Goal: Task Accomplishment & Management: Manage account settings

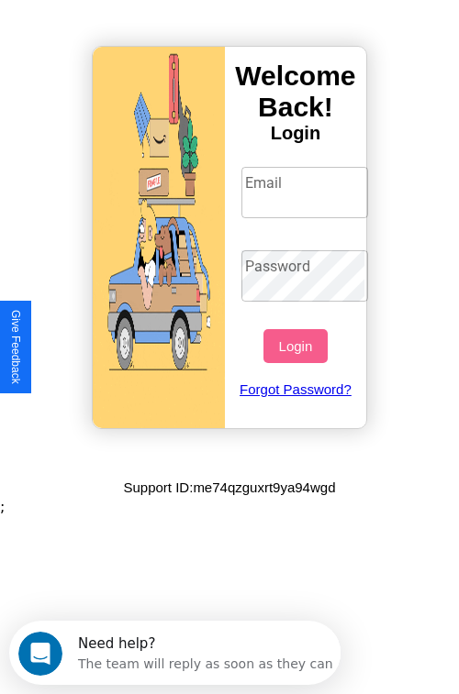
click at [306, 192] on input "Email" at bounding box center [305, 192] width 128 height 51
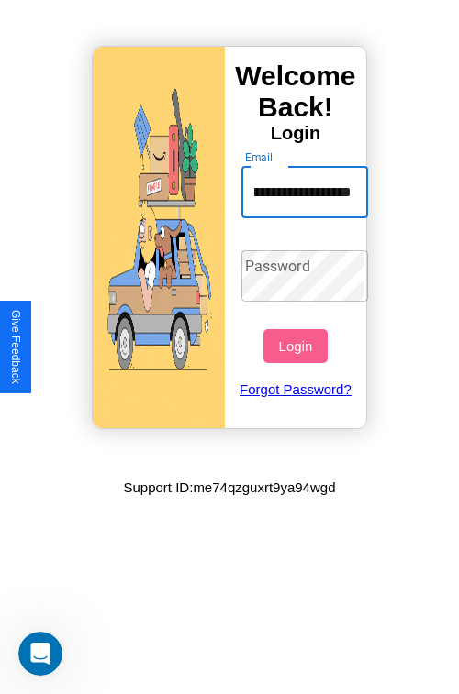
scroll to position [0, 78]
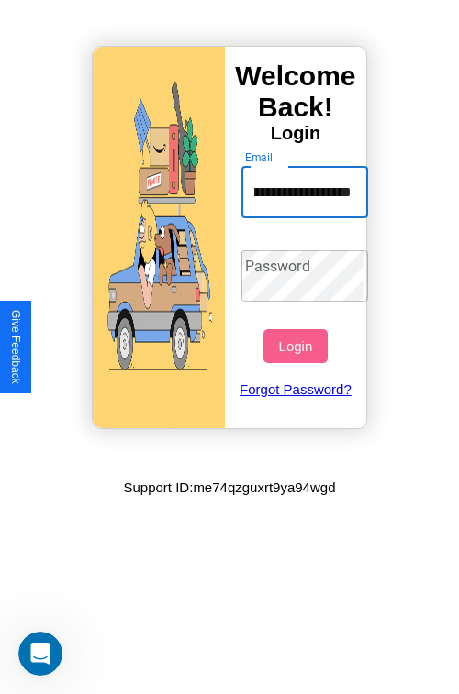
type input "**********"
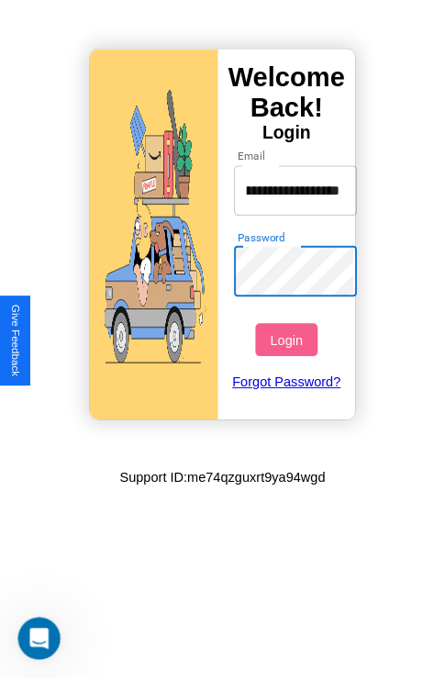
scroll to position [0, 0]
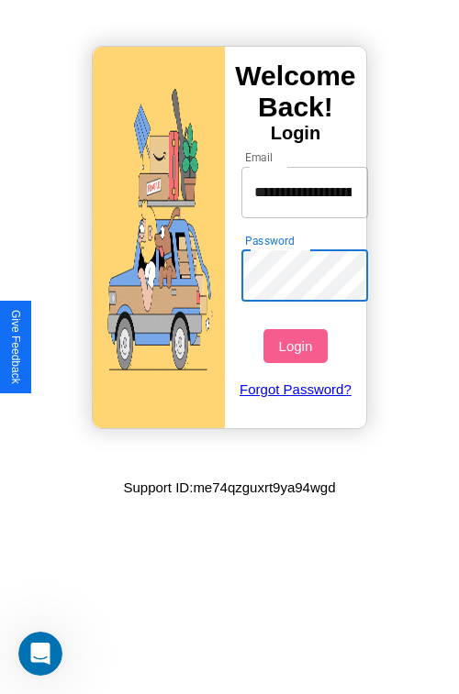
click at [297, 346] on button "Login" at bounding box center [294, 346] width 63 height 34
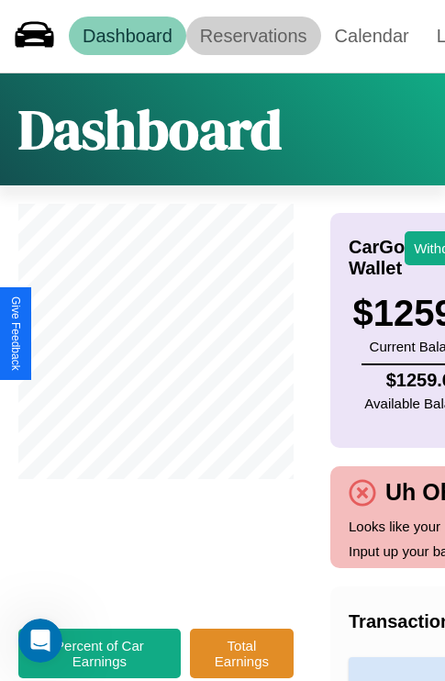
click at [253, 36] on link "Reservations" at bounding box center [253, 36] width 135 height 39
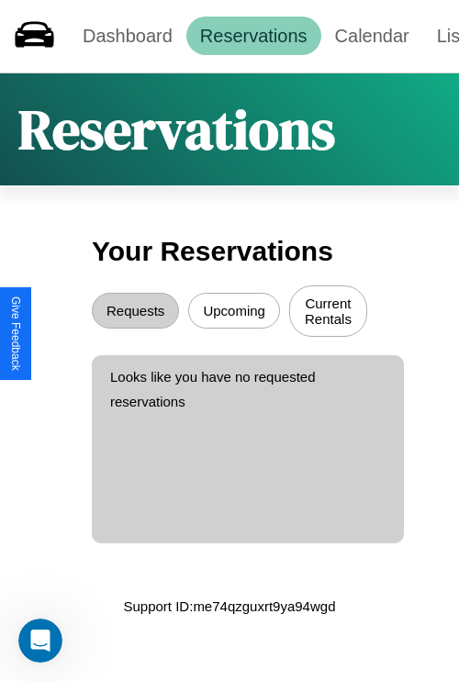
click at [234, 313] on button "Upcoming" at bounding box center [234, 311] width 92 height 36
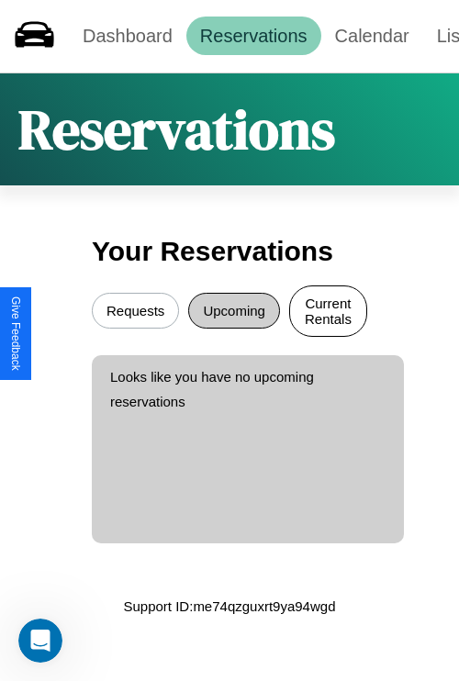
click at [327, 313] on button "Current Rentals" at bounding box center [328, 310] width 78 height 51
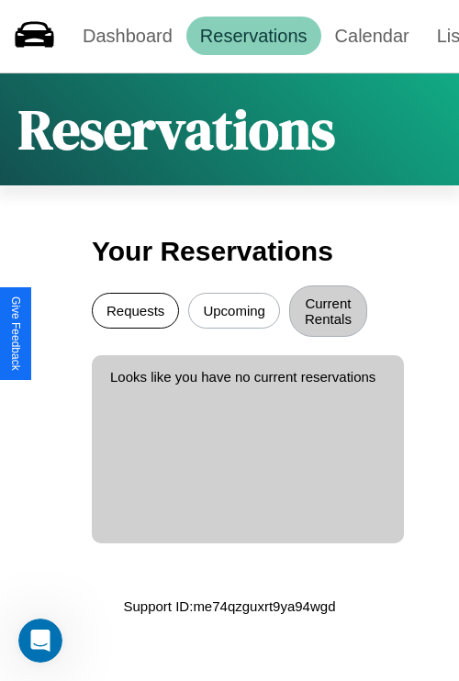
click at [135, 313] on button "Requests" at bounding box center [135, 311] width 87 height 36
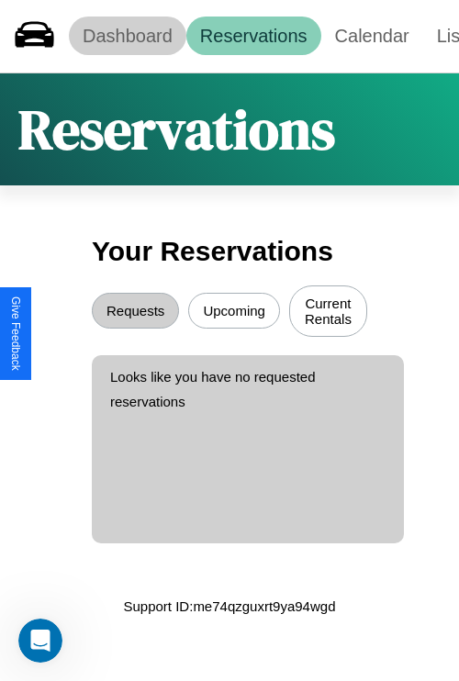
click at [127, 36] on link "Dashboard" at bounding box center [127, 36] width 117 height 39
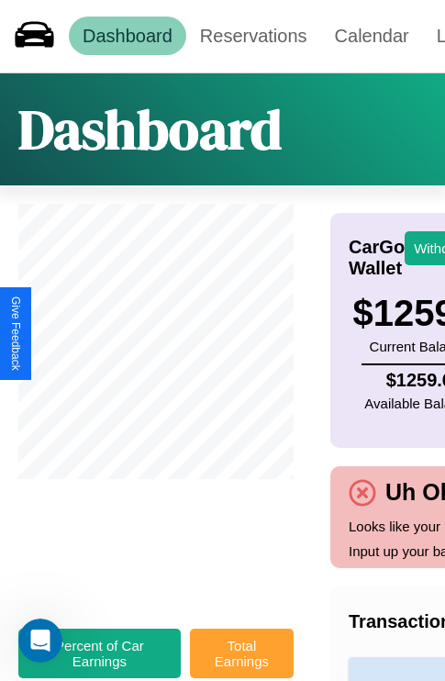
click at [241, 662] on button "Total Earnings" at bounding box center [242, 653] width 104 height 50
